Goal: Find specific page/section: Find specific page/section

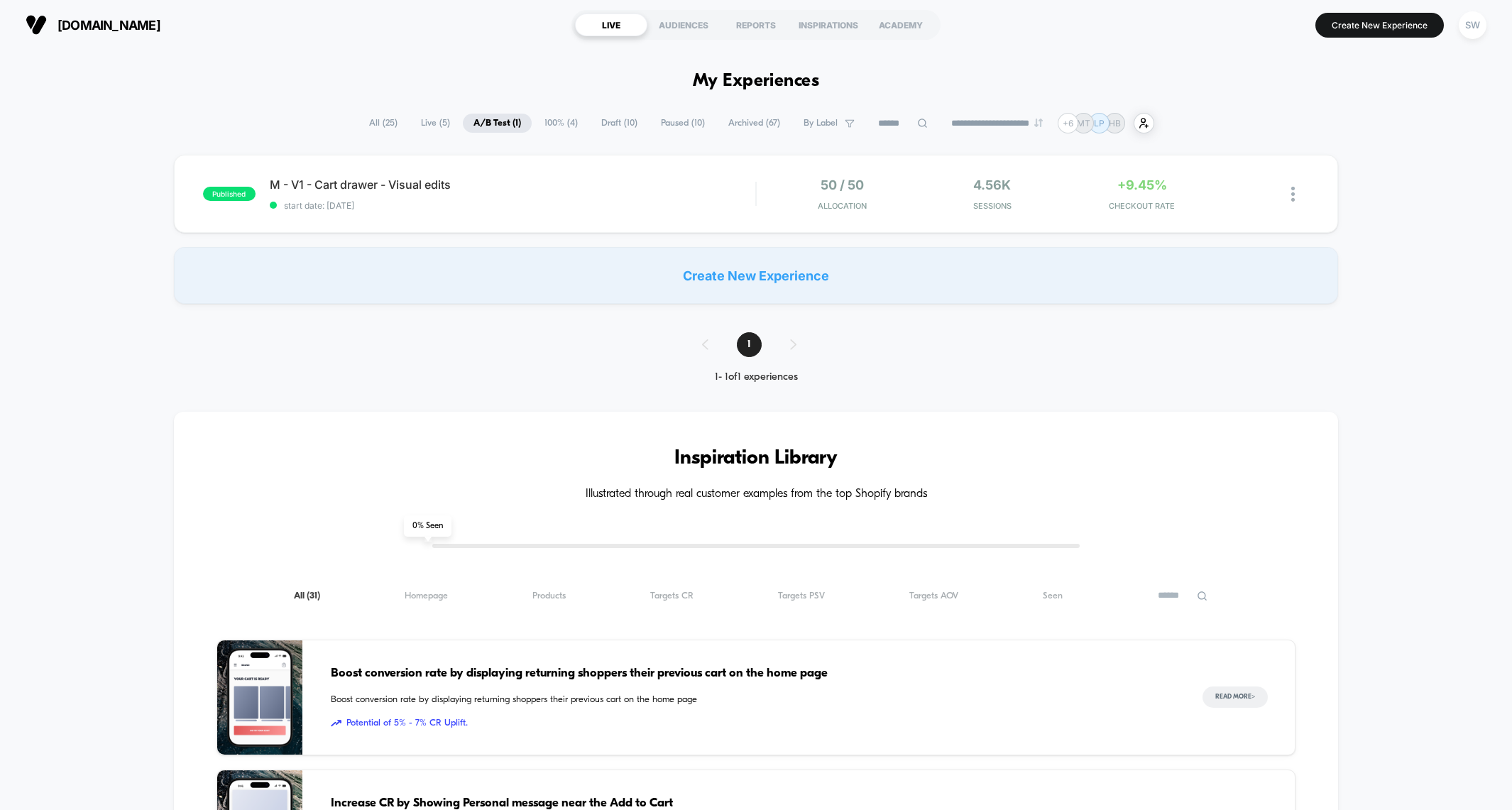
click at [560, 120] on span "100% ( 4 )" at bounding box center [561, 123] width 55 height 19
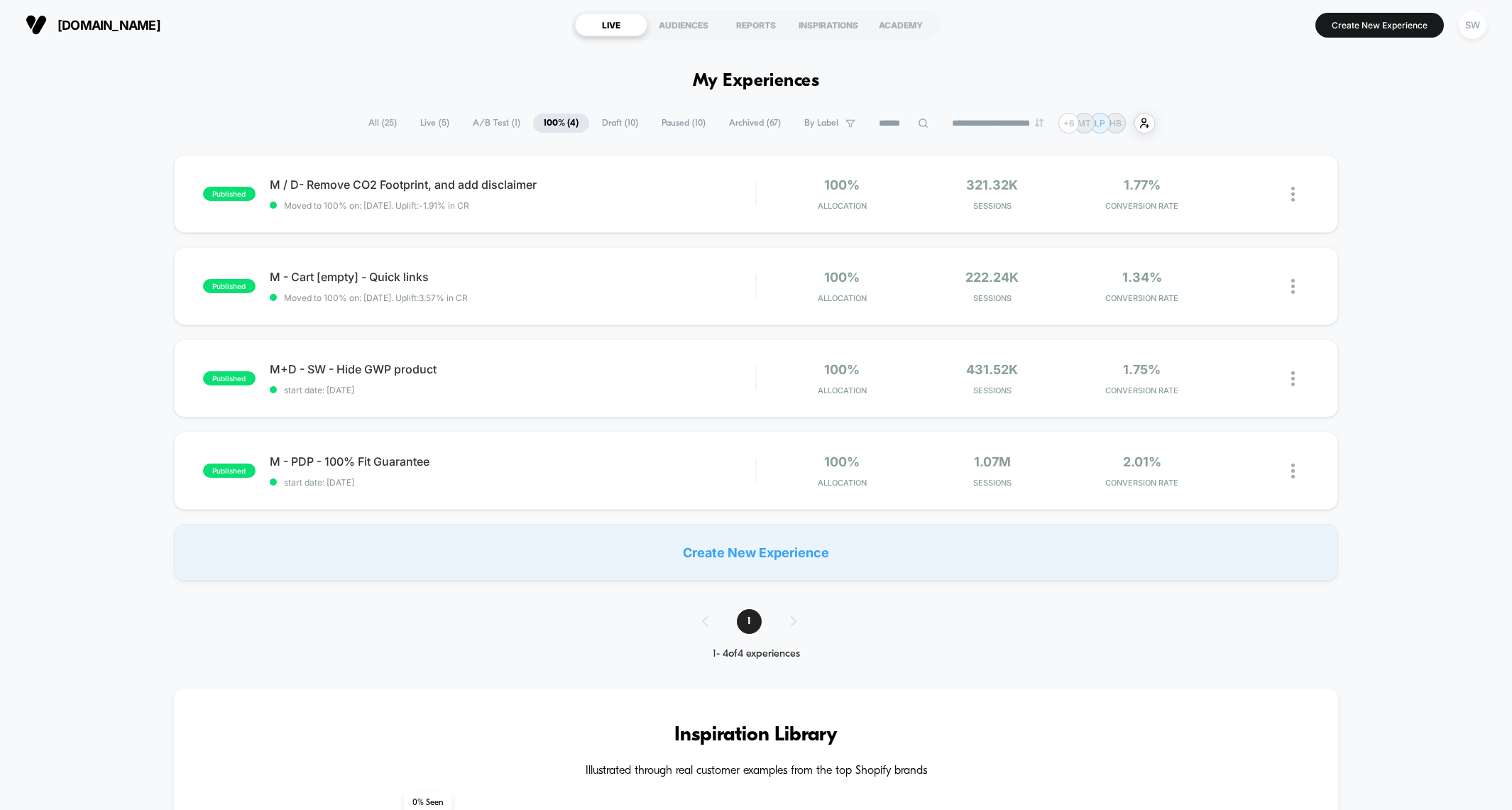
click at [478, 126] on span "A/B Test ( 1 )" at bounding box center [496, 123] width 69 height 19
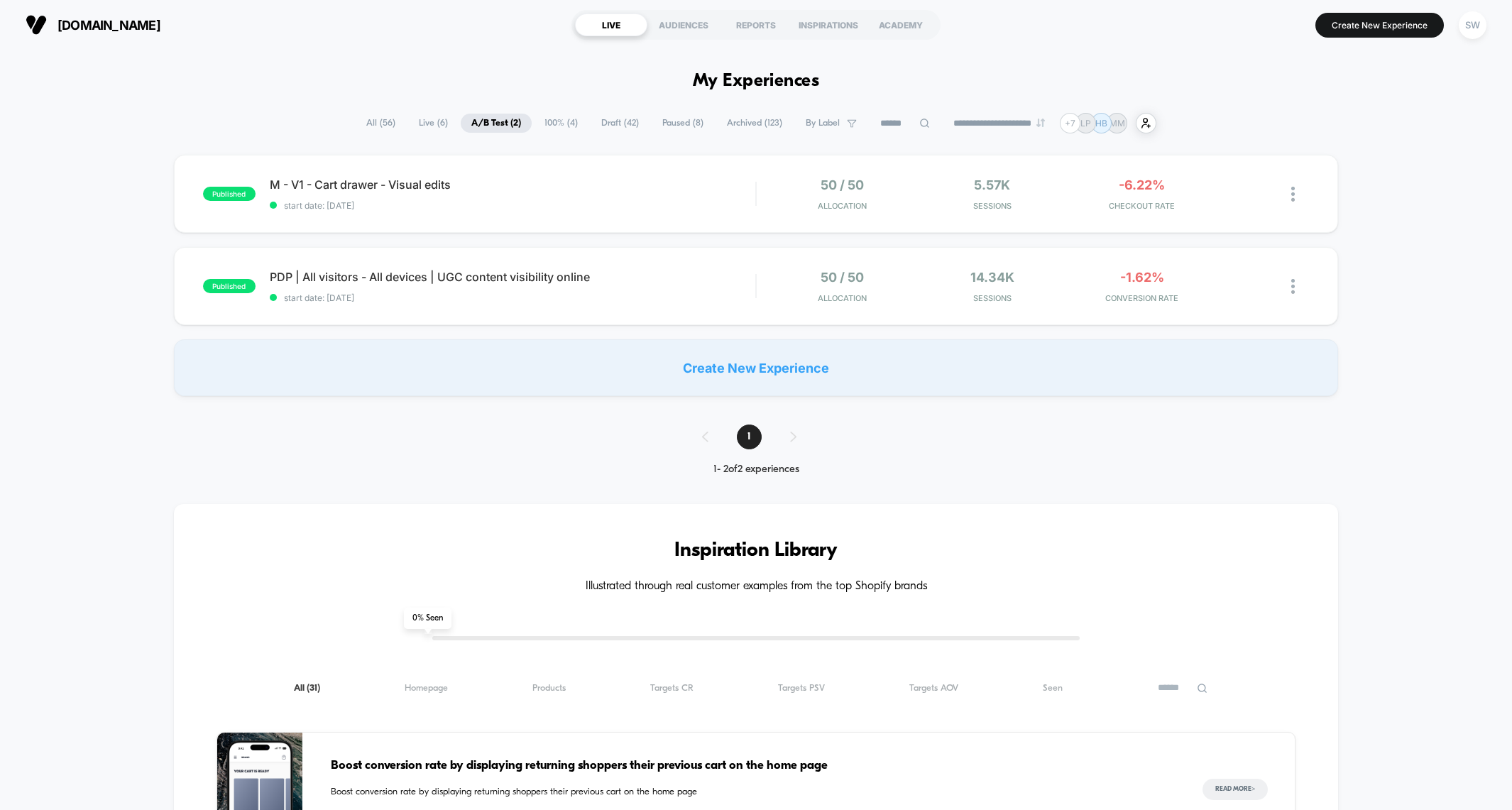
click at [554, 121] on span "100% ( 4 )" at bounding box center [561, 123] width 55 height 19
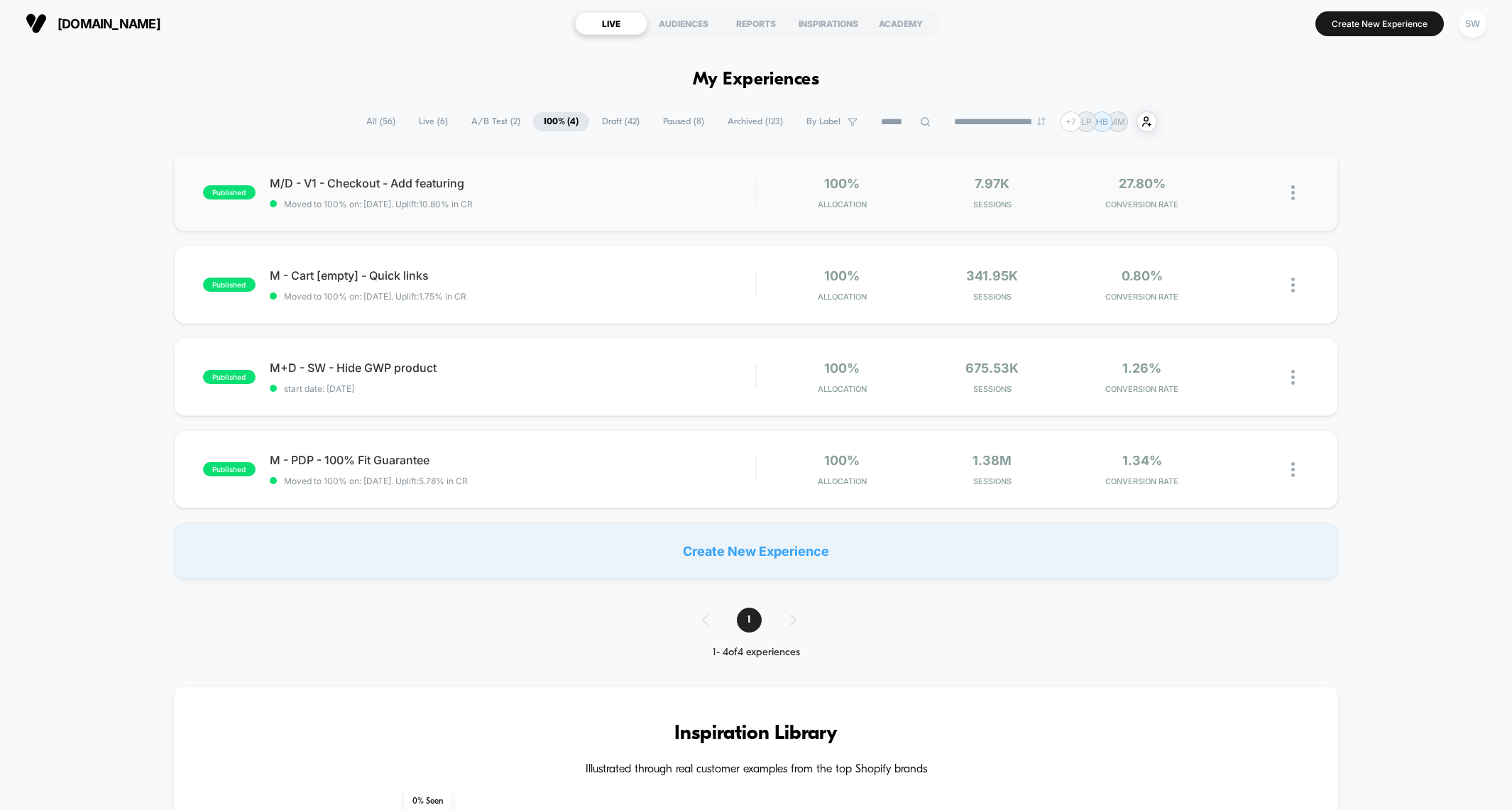
scroll to position [4, 0]
